Goal: Complete application form

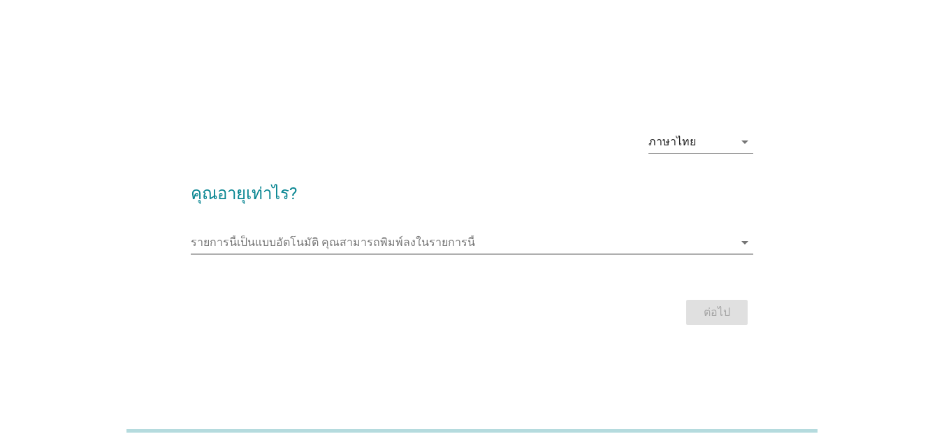
click at [275, 240] on input "รายการนี้เป็นแบบอัตโนมัติ คุณสามารถพิมพ์ลงในรายการนี้" at bounding box center [462, 242] width 543 height 22
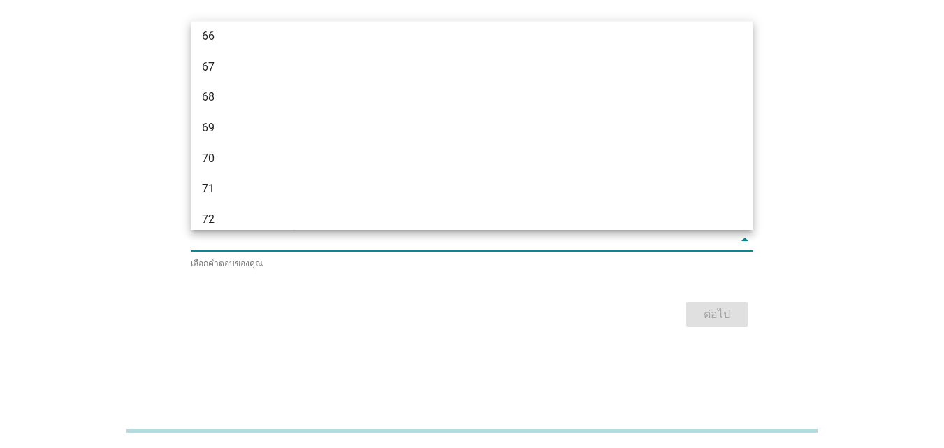
scroll to position [1468, 0]
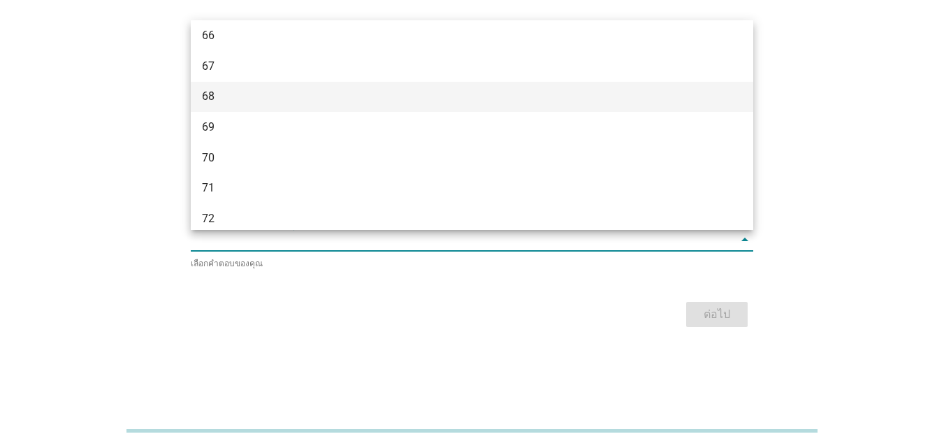
click at [277, 96] on div "68" at bounding box center [450, 96] width 496 height 17
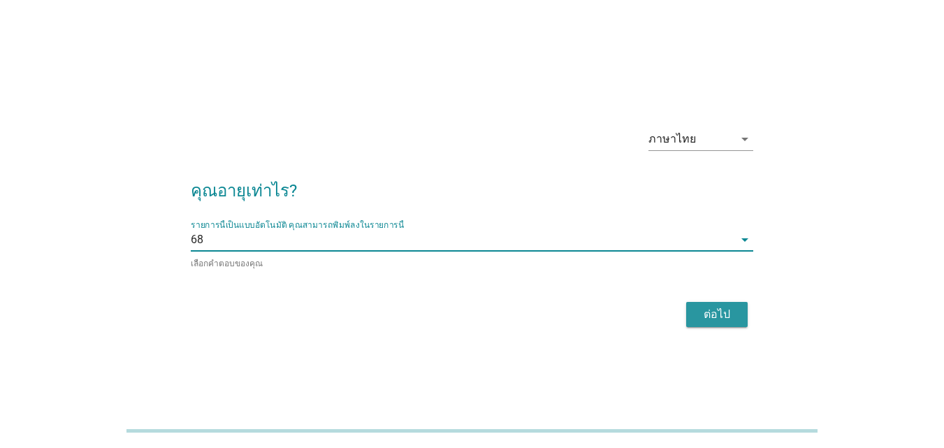
click at [702, 306] on div "ต่อไป" at bounding box center [717, 314] width 39 height 17
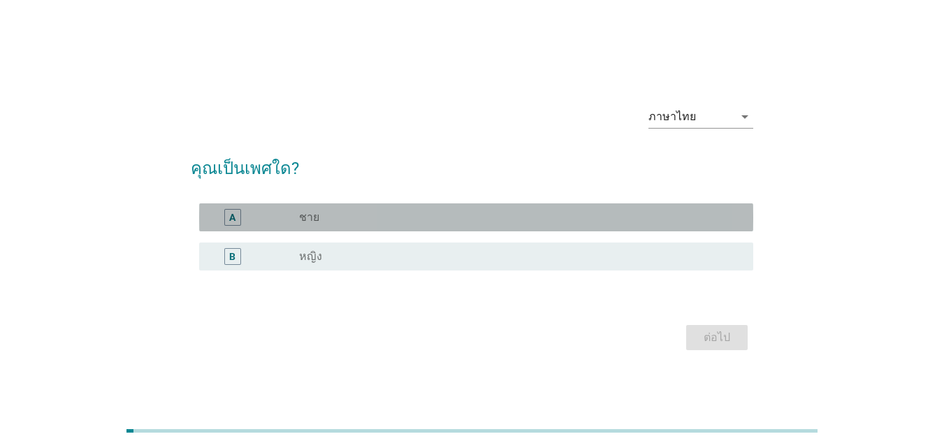
click at [375, 221] on div "radio_button_unchecked ชาย" at bounding box center [515, 217] width 432 height 14
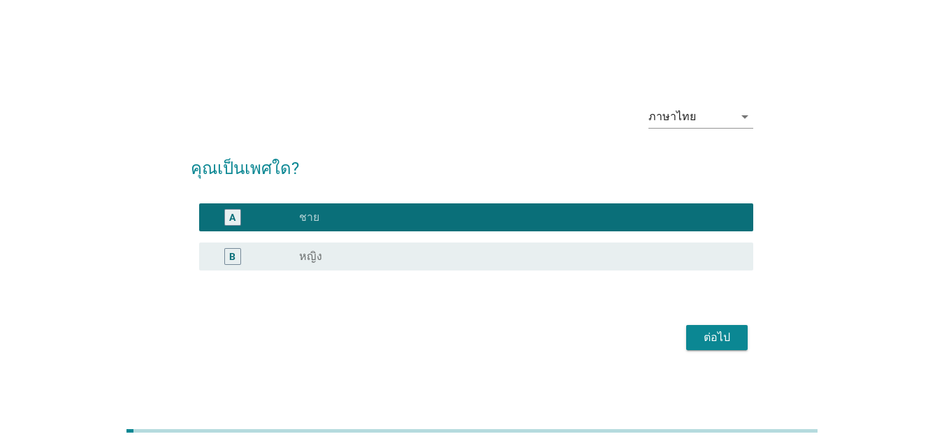
click at [703, 324] on div "ต่อไป" at bounding box center [472, 338] width 563 height 34
click at [707, 338] on div "ต่อไป" at bounding box center [717, 337] width 39 height 17
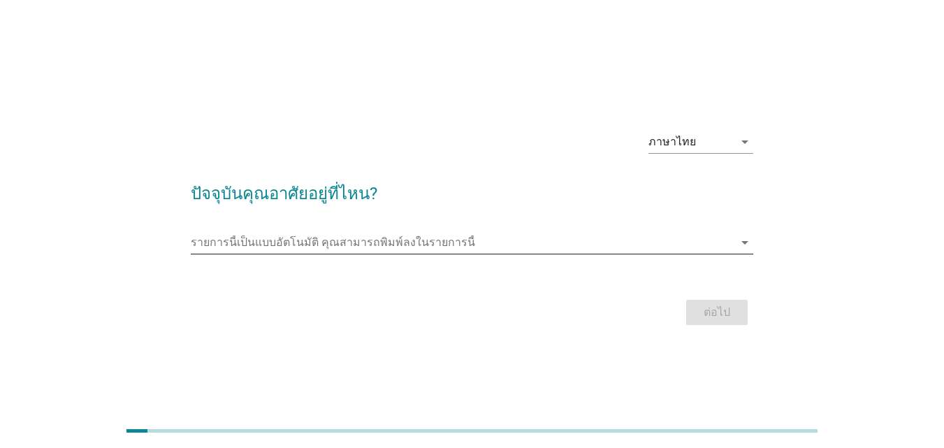
click at [205, 245] on input "รายการนี้เป็นแบบอัตโนมัติ คุณสามารถพิมพ์ลงในรายการนี้" at bounding box center [462, 242] width 543 height 22
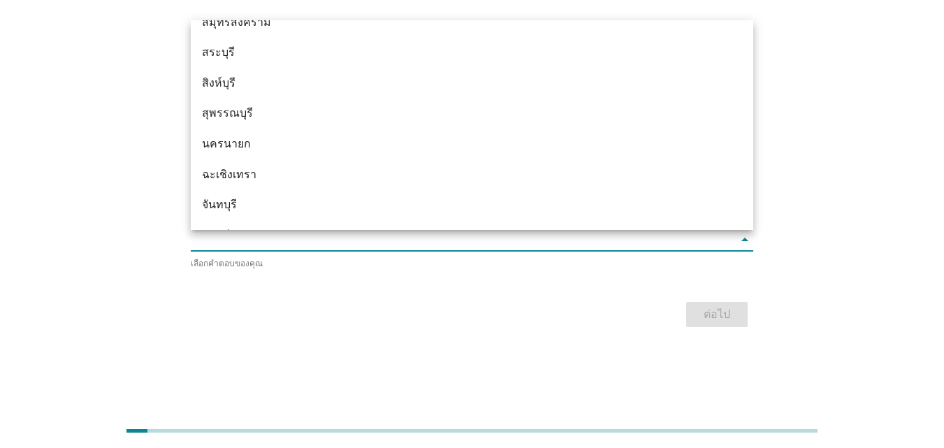
scroll to position [1538, 0]
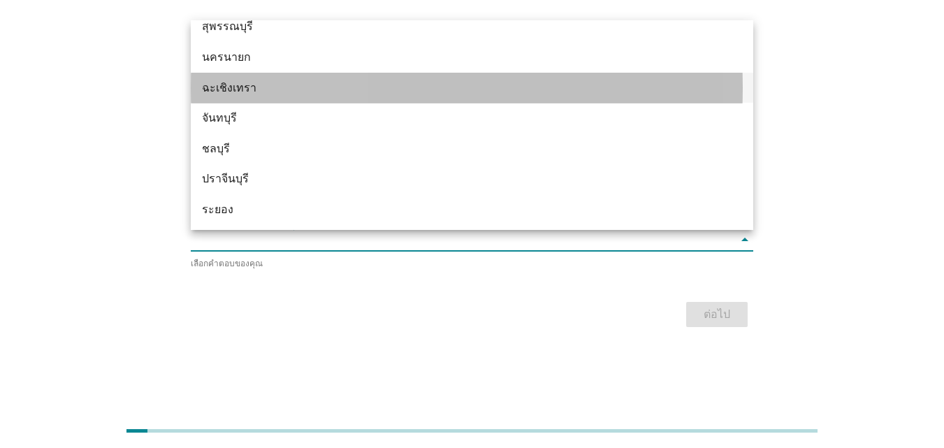
click at [256, 81] on div "ฉะเชิงเทรา" at bounding box center [450, 88] width 496 height 17
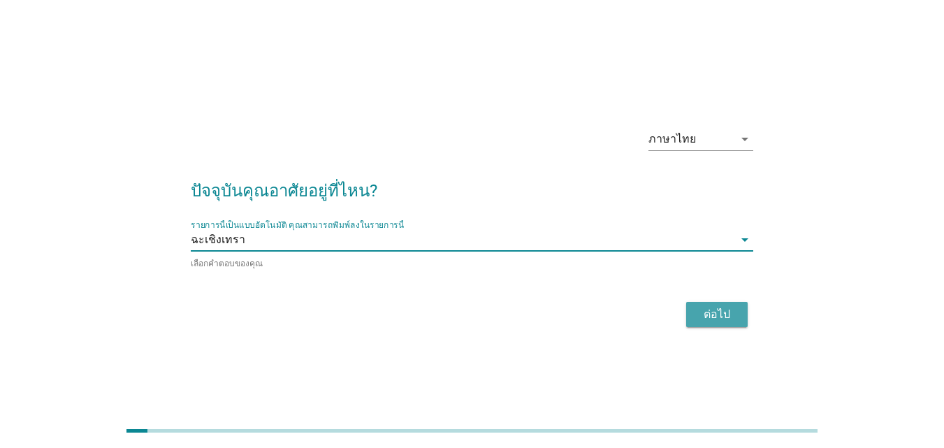
click at [723, 319] on div "ต่อไป" at bounding box center [717, 314] width 39 height 17
